Goal: Information Seeking & Learning: Understand process/instructions

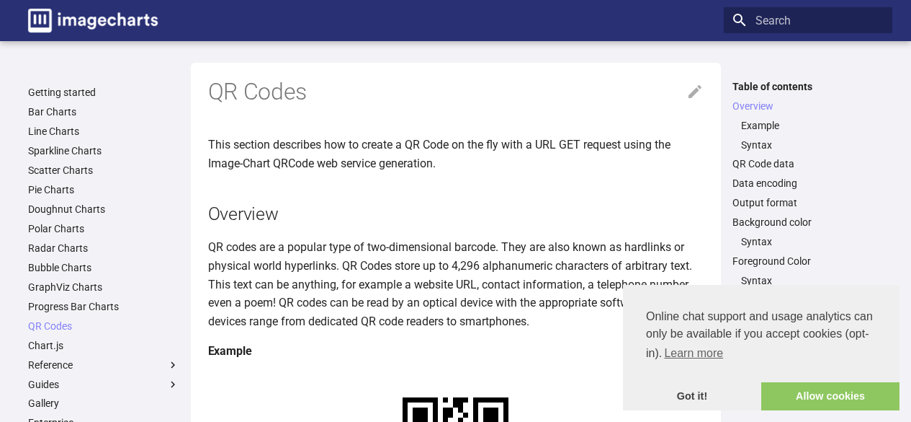
scroll to position [206, 0]
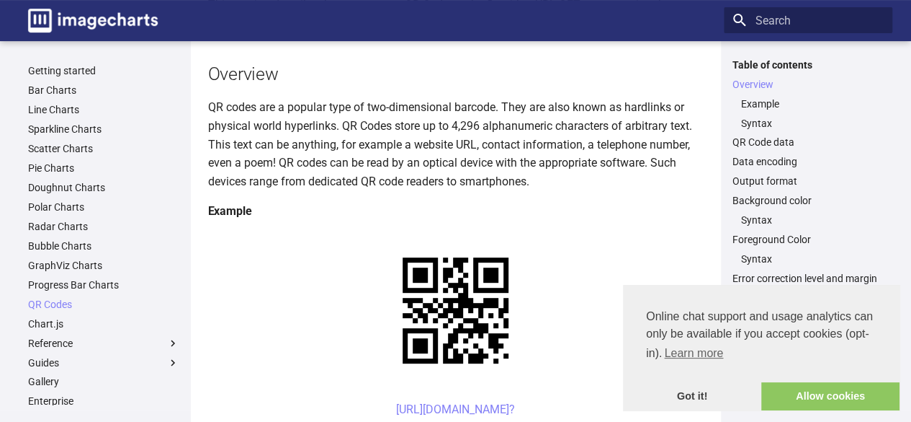
scroll to position [153, 0]
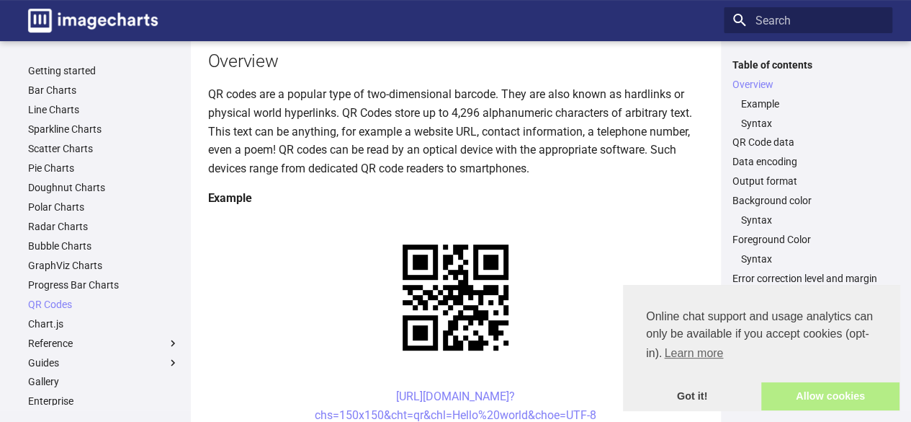
click at [795, 393] on link "Allow cookies" at bounding box center [831, 396] width 138 height 29
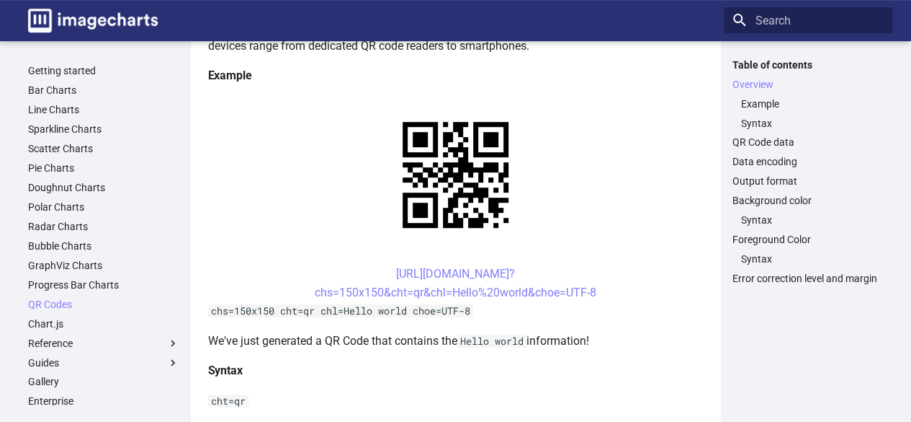
scroll to position [294, 0]
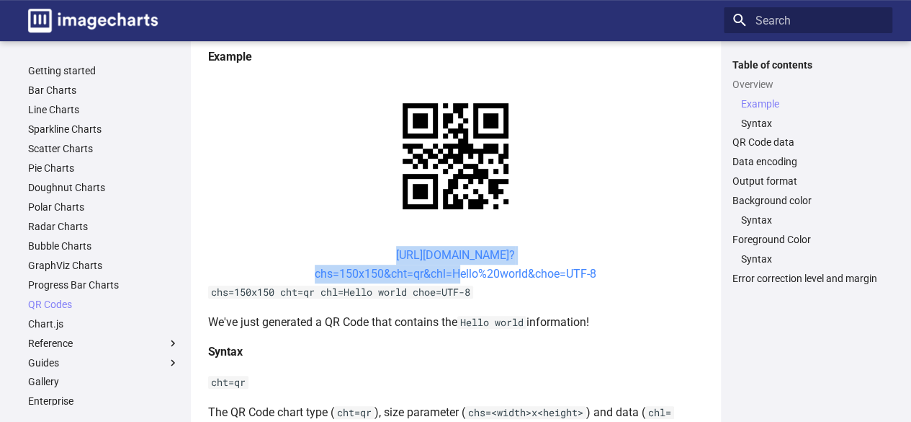
drag, startPoint x: 360, startPoint y: 253, endPoint x: 451, endPoint y: 273, distance: 93.0
click at [451, 273] on center "https://image-charts.com/chart? chs=150x150&cht=qr&chl=Hello%20world&choe=UTF-8" at bounding box center [456, 264] width 496 height 37
copy link "https://image-charts.com/chart? chs=150x150&cht=qr&chl="
